Goal: Transaction & Acquisition: Book appointment/travel/reservation

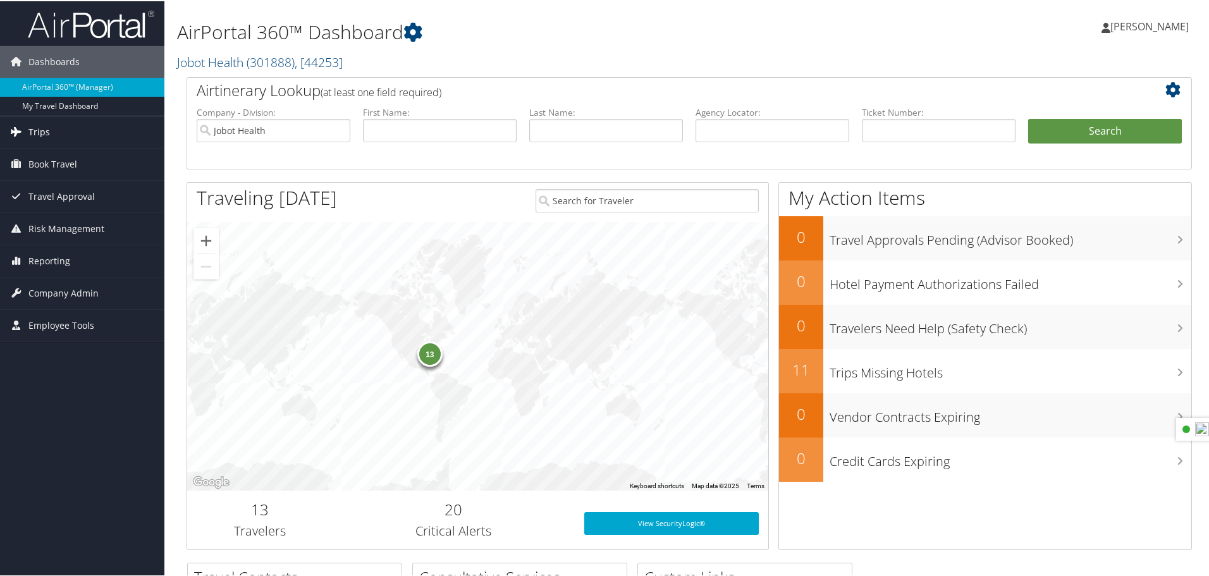
click at [23, 136] on icon at bounding box center [15, 130] width 19 height 19
click at [42, 259] on span "Book Travel" at bounding box center [52, 258] width 49 height 32
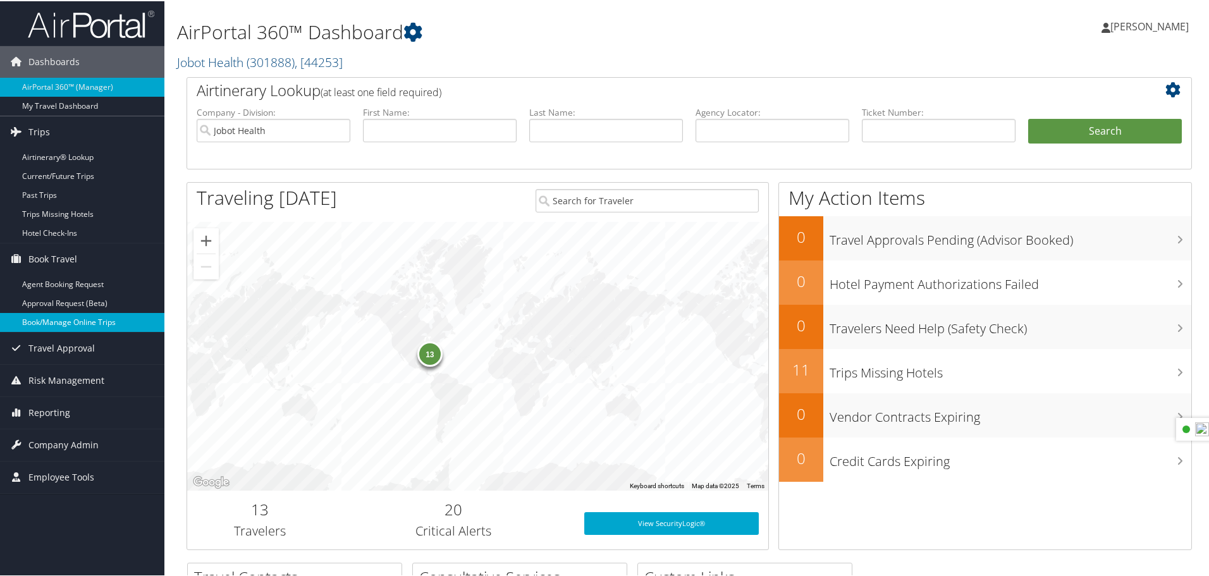
click at [50, 317] on link "Book/Manage Online Trips" at bounding box center [82, 321] width 164 height 19
